Goal: Task Accomplishment & Management: Use online tool/utility

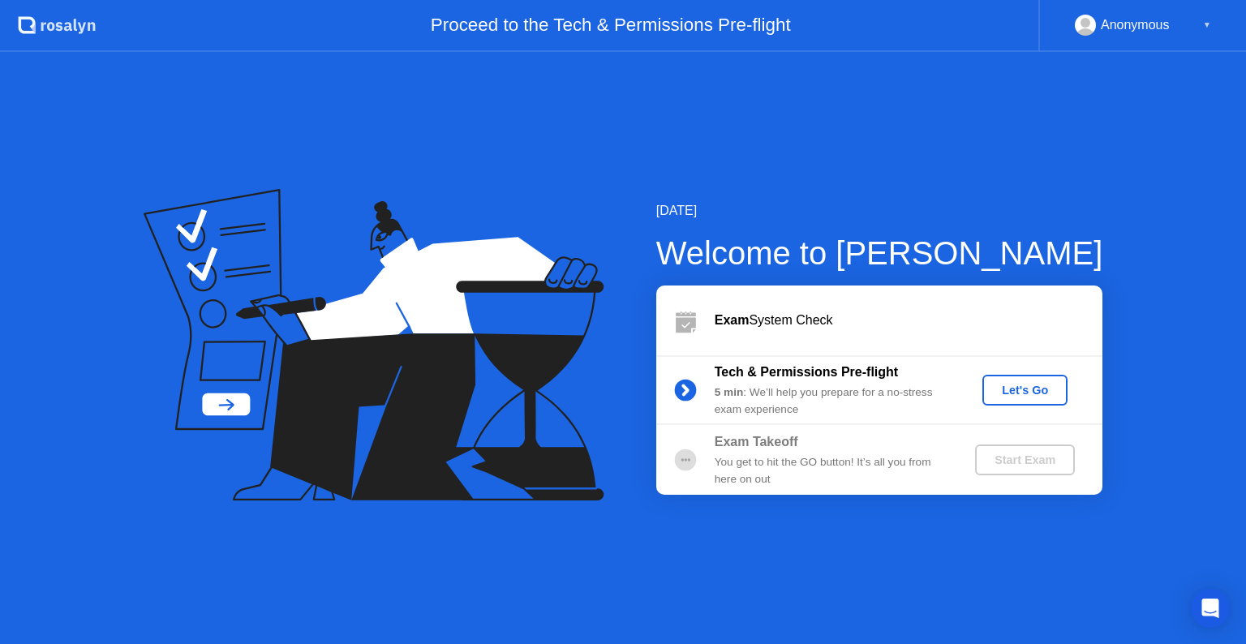
click at [1014, 389] on div "Let's Go" at bounding box center [1025, 390] width 72 height 13
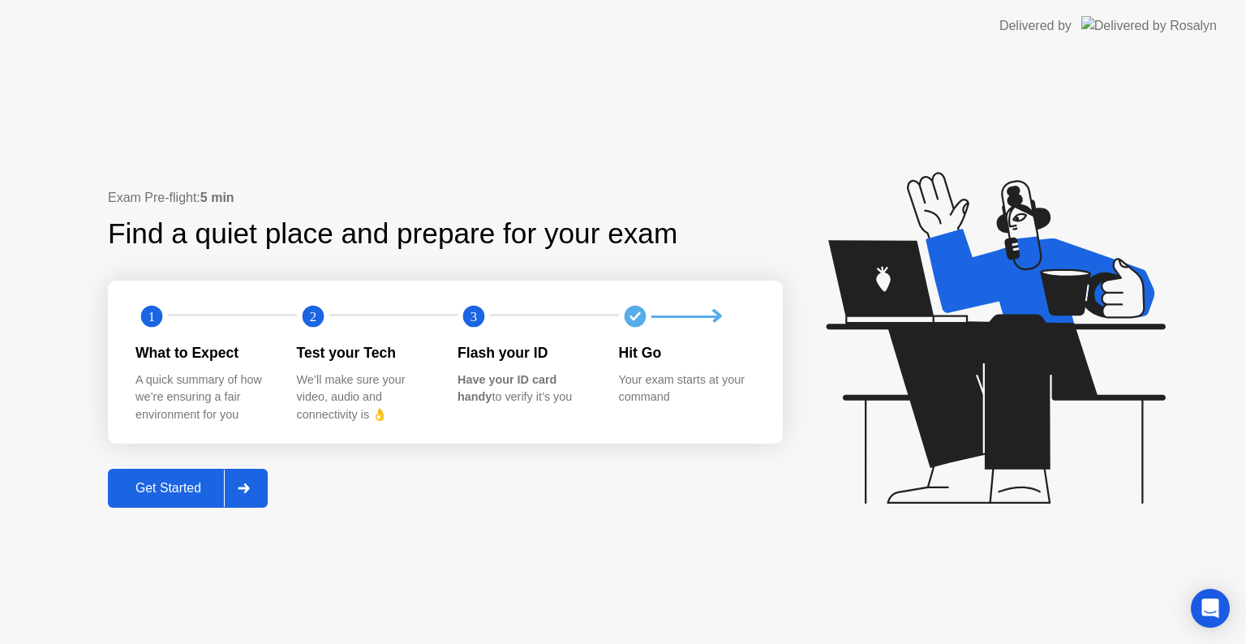
click at [182, 495] on div "Get Started" at bounding box center [168, 488] width 111 height 15
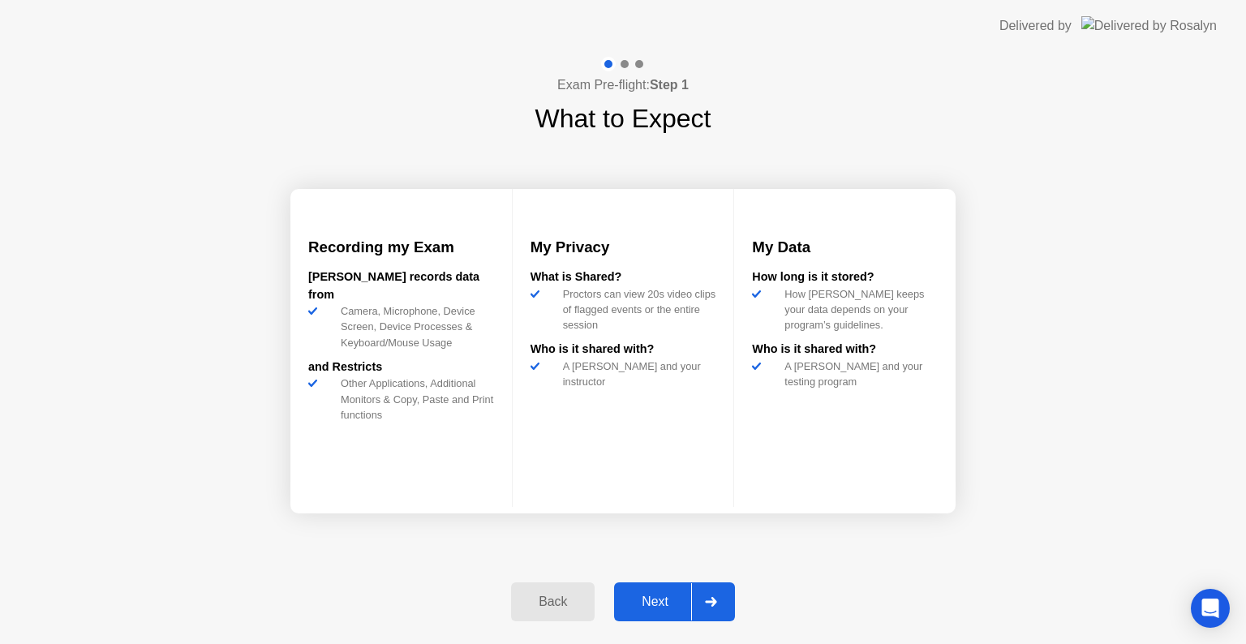
click at [663, 600] on div "Next" at bounding box center [655, 602] width 72 height 15
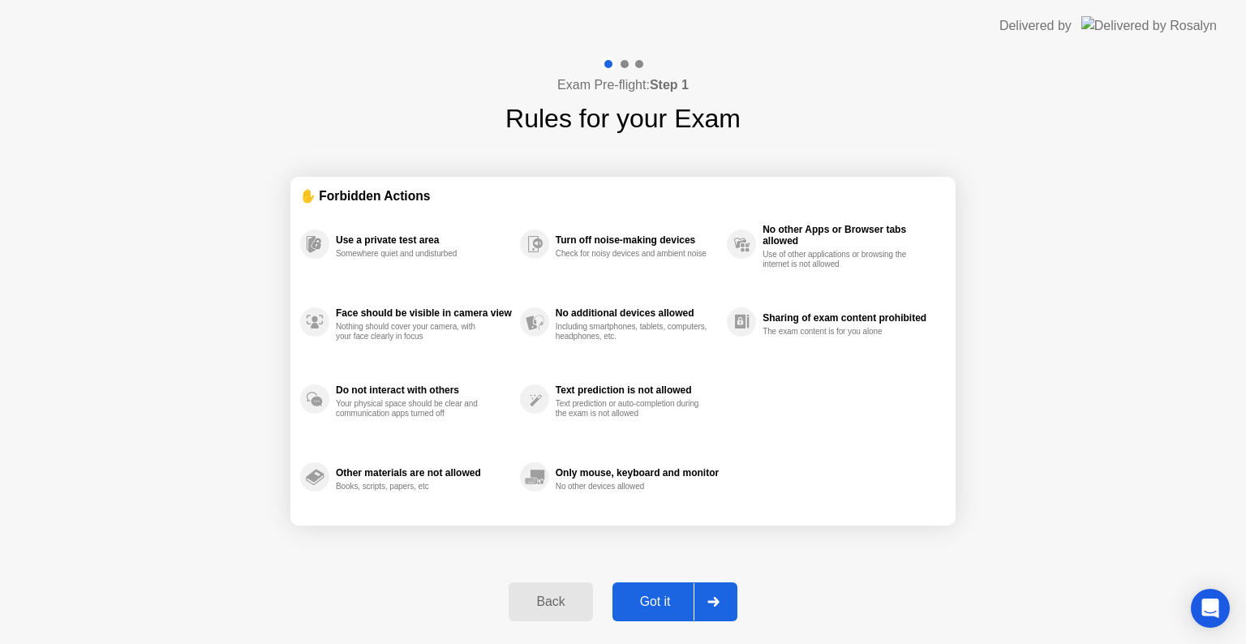
click at [663, 600] on div "Got it" at bounding box center [655, 602] width 76 height 15
select select "**********"
select select "*******"
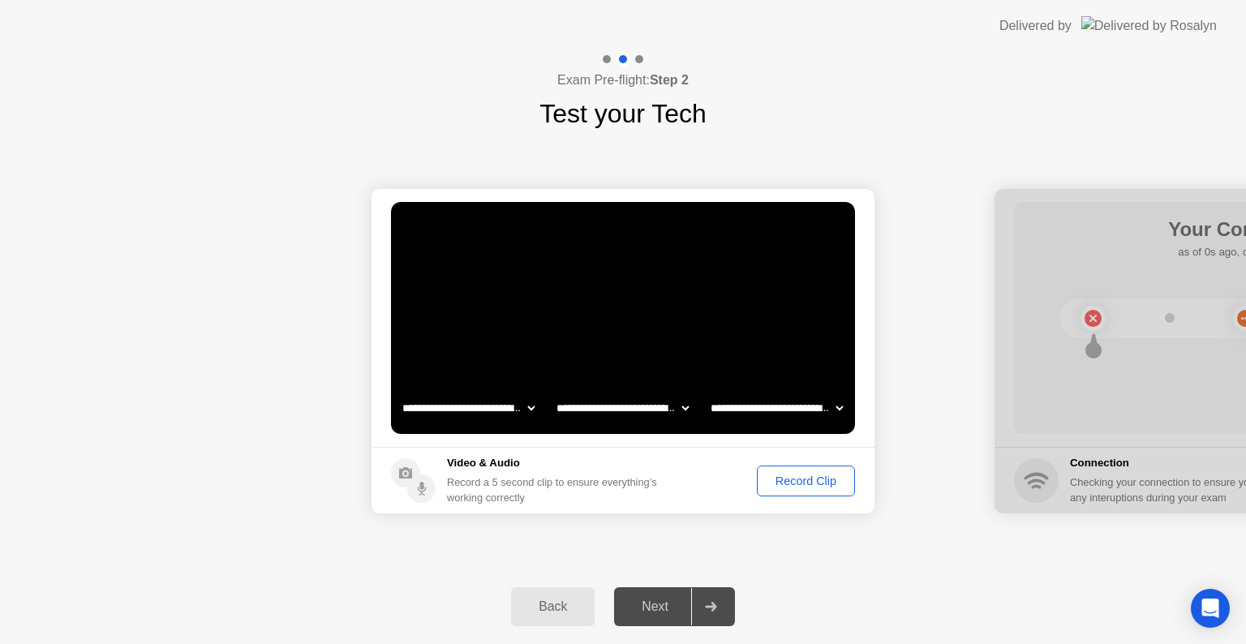
click at [808, 480] on div "Record Clip" at bounding box center [806, 481] width 87 height 13
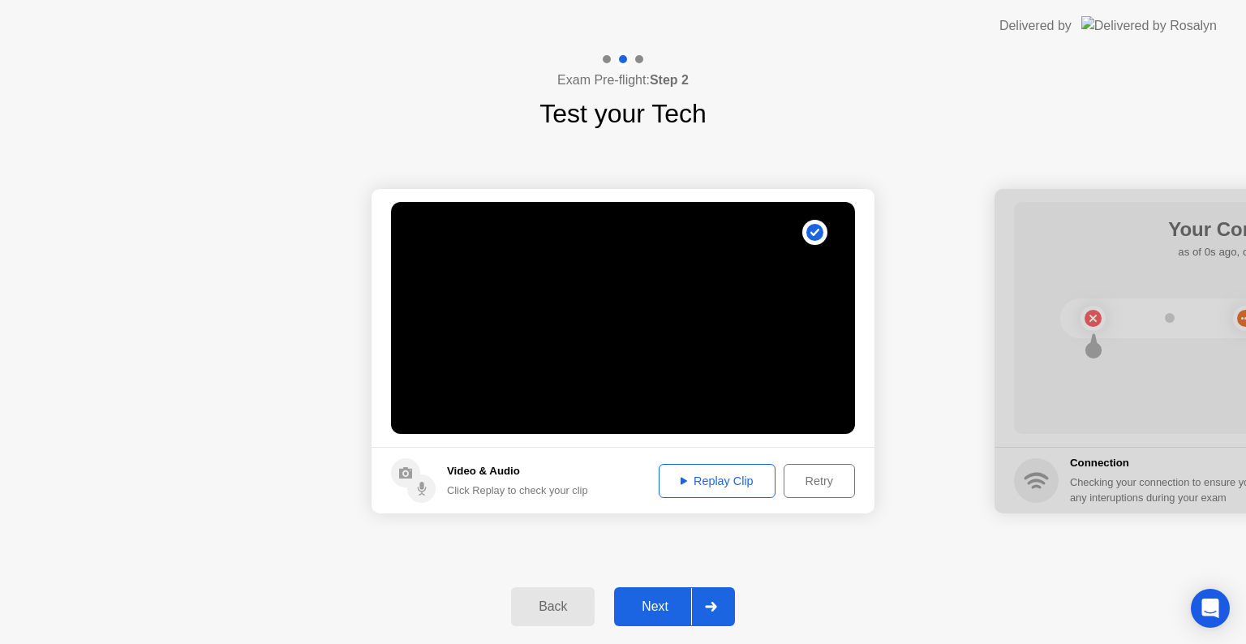
click at [672, 600] on div "Next" at bounding box center [655, 607] width 72 height 15
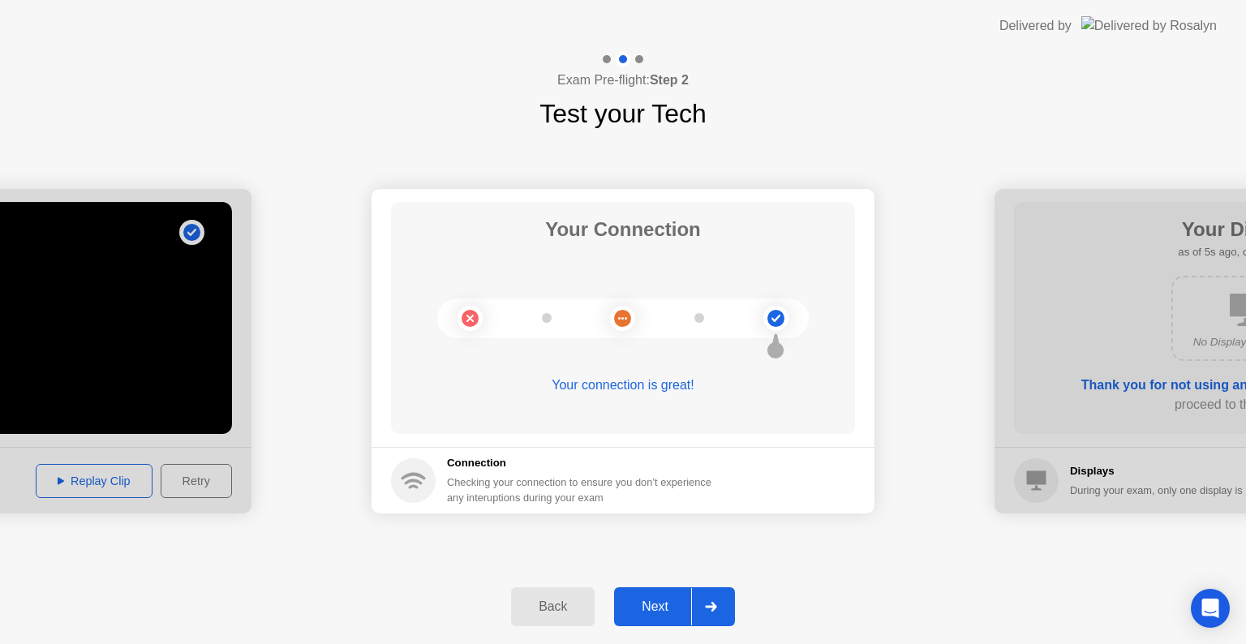
click at [656, 604] on div "Next" at bounding box center [655, 607] width 72 height 15
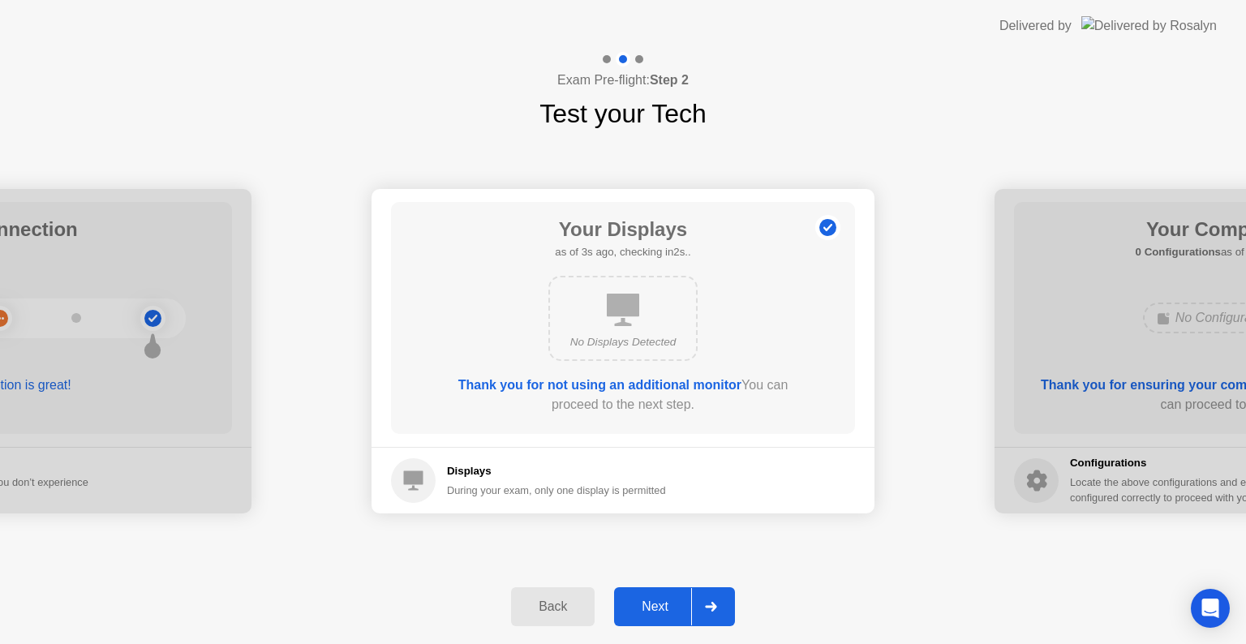
click at [656, 604] on div "Next" at bounding box center [655, 607] width 72 height 15
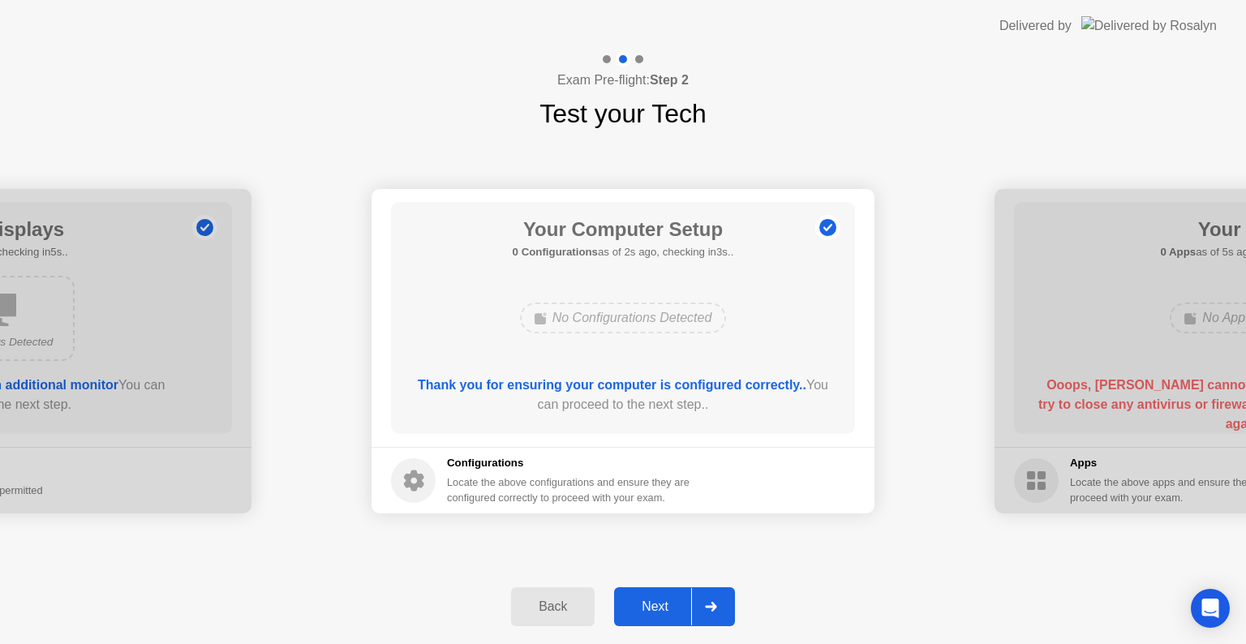
click at [656, 604] on div "Next" at bounding box center [655, 607] width 72 height 15
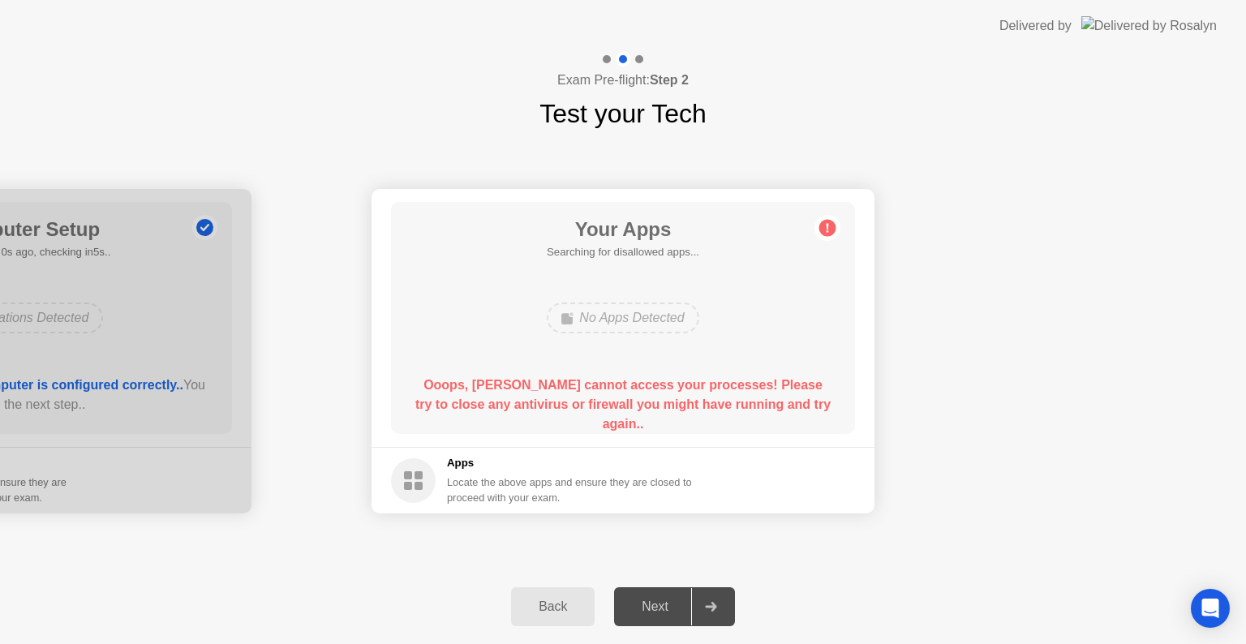
click at [825, 227] on circle at bounding box center [828, 228] width 17 height 17
click at [530, 609] on div "Back" at bounding box center [553, 607] width 74 height 15
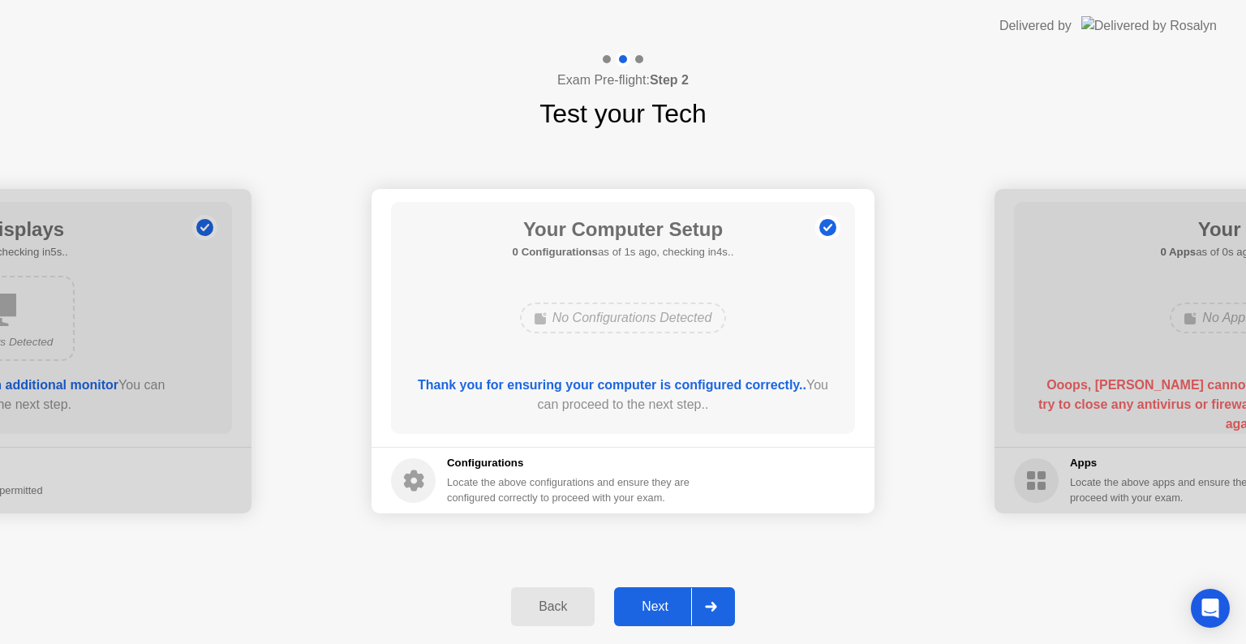
click at [656, 609] on div "Next" at bounding box center [655, 607] width 72 height 15
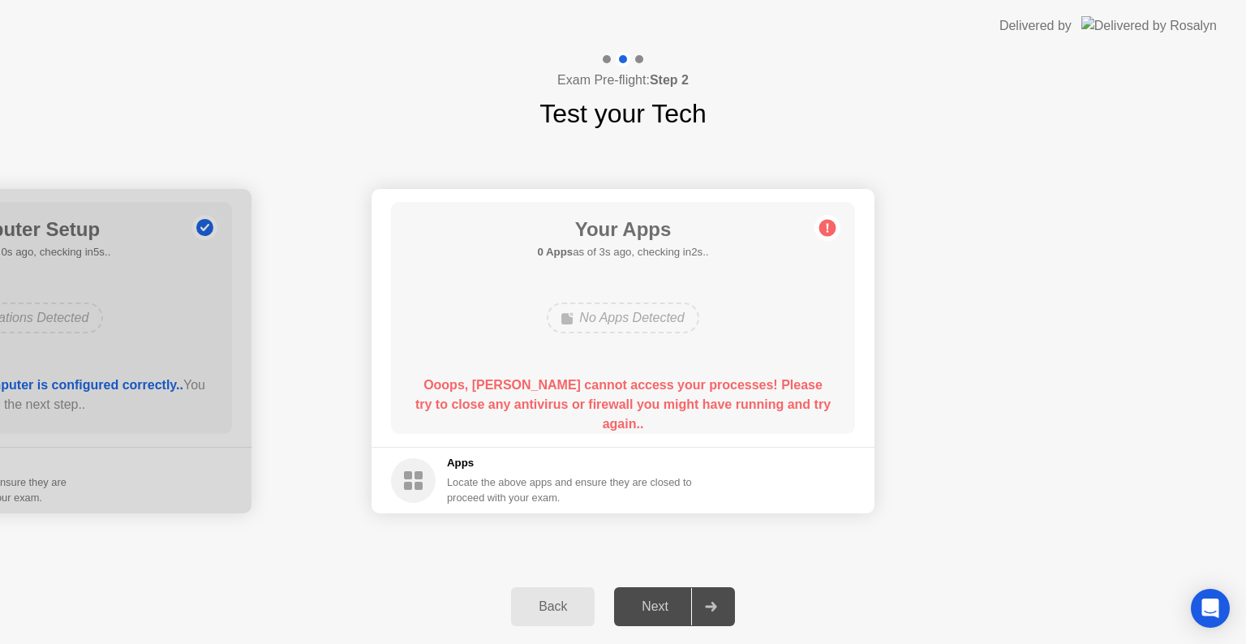
click at [623, 400] on b "Ooops, [PERSON_NAME] cannot access your processes! Please try to close any anti…" at bounding box center [622, 404] width 415 height 53
